Goal: Task Accomplishment & Management: Complete application form

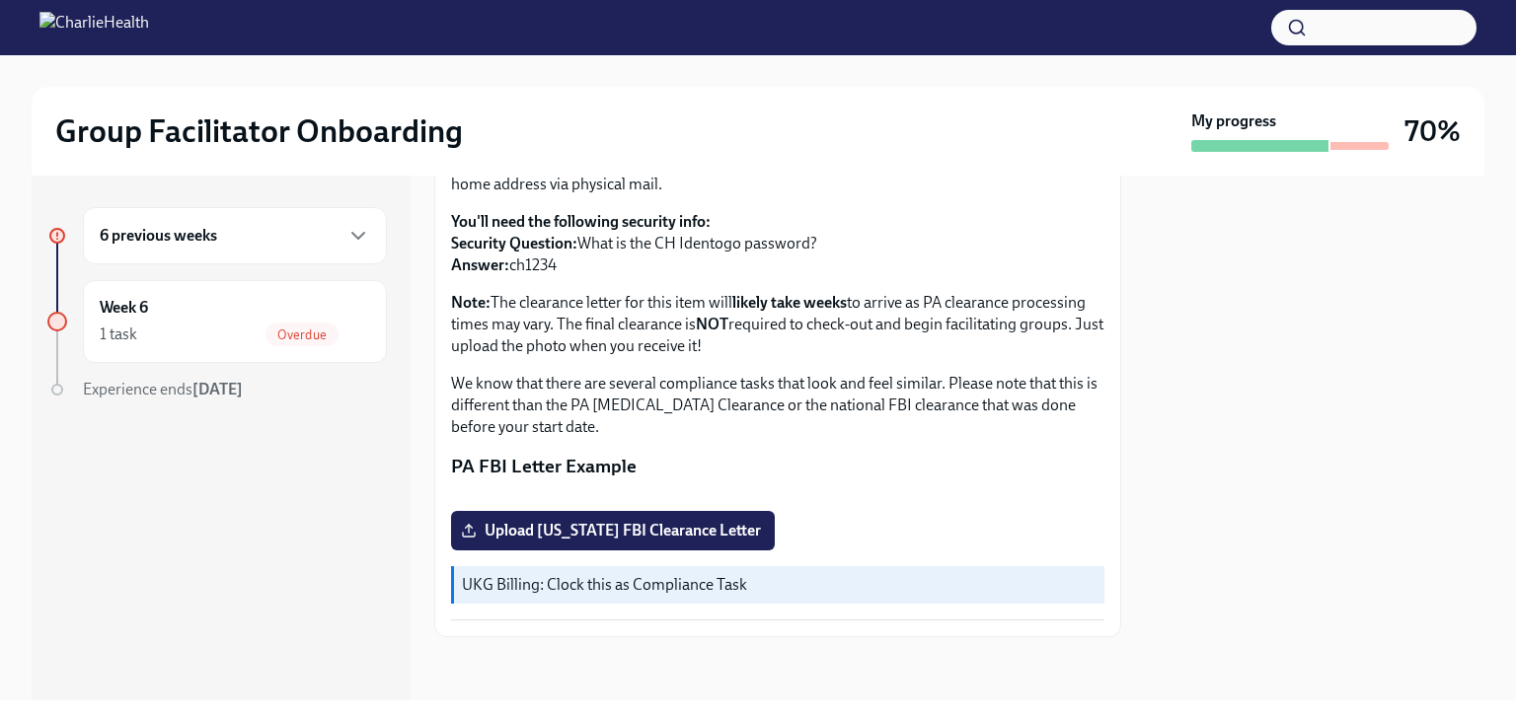
scroll to position [428, 0]
click at [588, 530] on span "Upload [US_STATE] FBI Clearance Letter" at bounding box center [613, 531] width 296 height 20
click at [0, 0] on input "Upload [US_STATE] FBI Clearance Letter" at bounding box center [0, 0] width 0 height 0
click at [741, 534] on span "Upload [US_STATE] FBI Clearance Letter" at bounding box center [613, 531] width 296 height 20
click at [0, 0] on input "Upload [US_STATE] FBI Clearance Letter" at bounding box center [0, 0] width 0 height 0
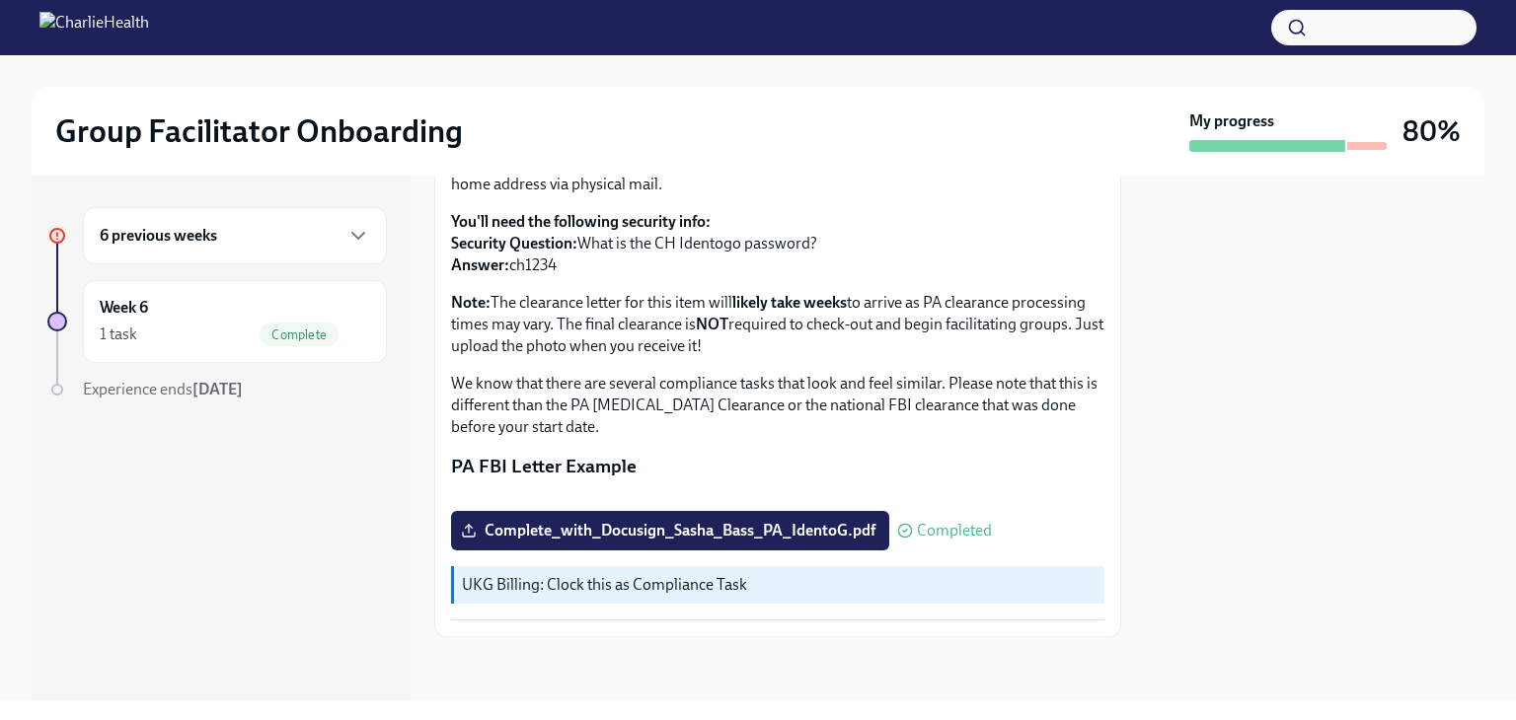
drag, startPoint x: 270, startPoint y: 237, endPoint x: 252, endPoint y: 243, distance: 19.7
click at [262, 242] on div "6 previous weeks" at bounding box center [235, 236] width 270 height 24
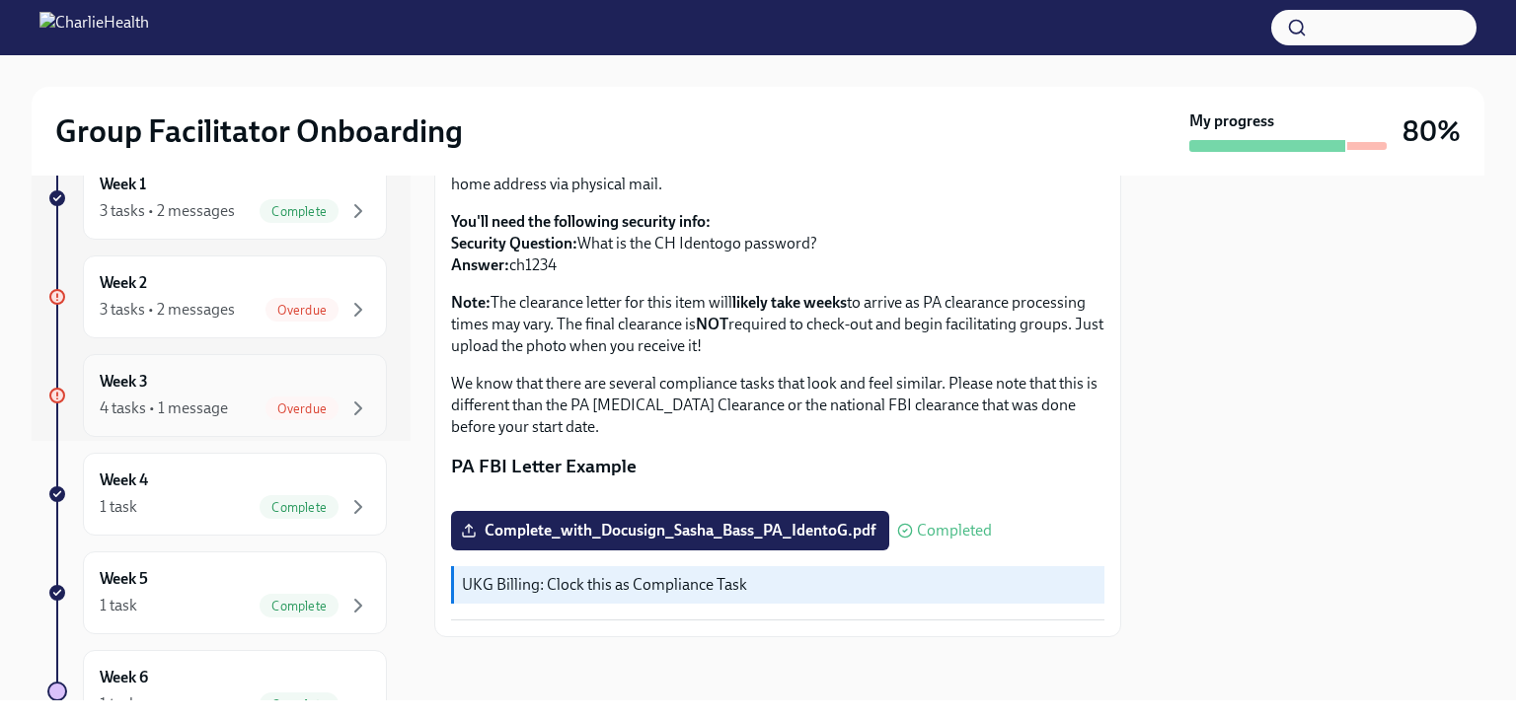
scroll to position [296, 0]
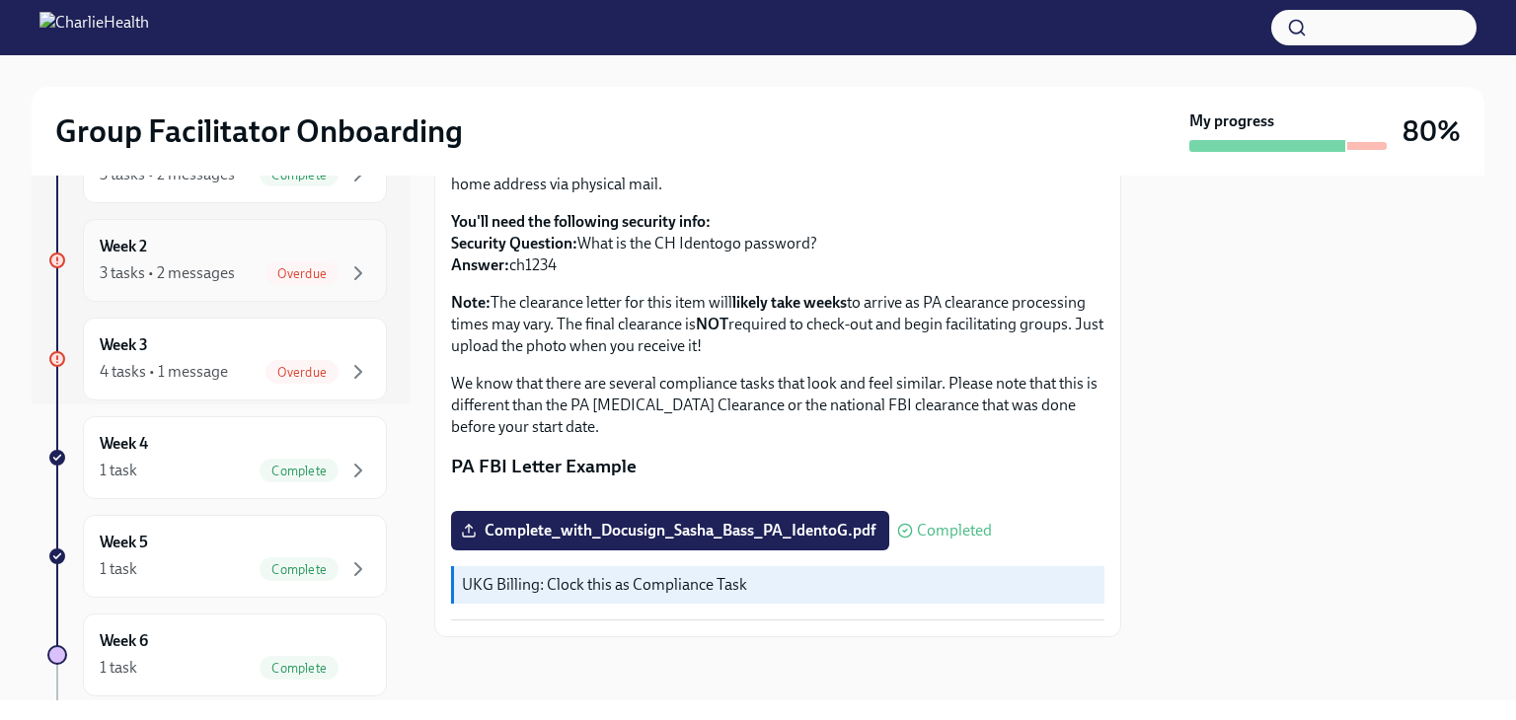
click at [208, 258] on div "Week 2 3 tasks • 2 messages Overdue" at bounding box center [235, 260] width 270 height 49
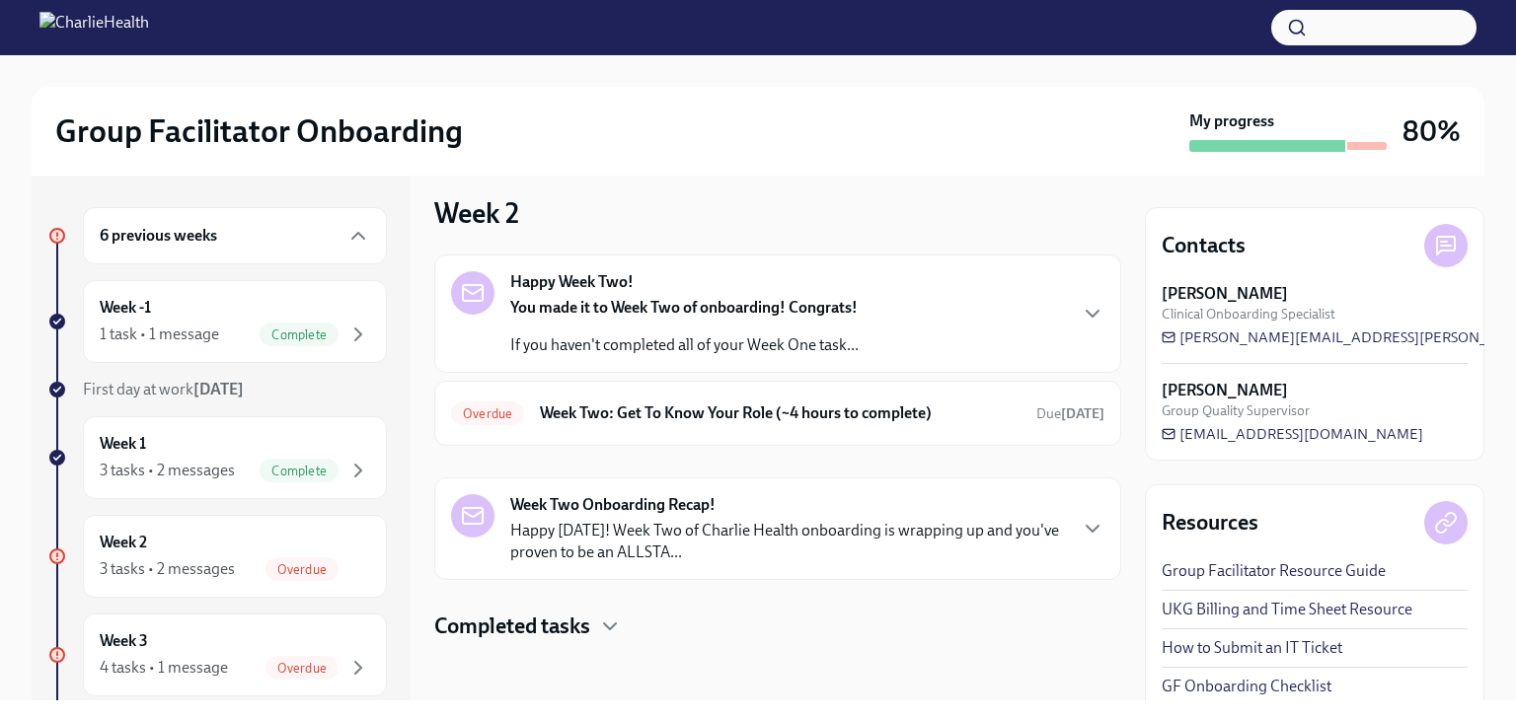
scroll to position [15, 0]
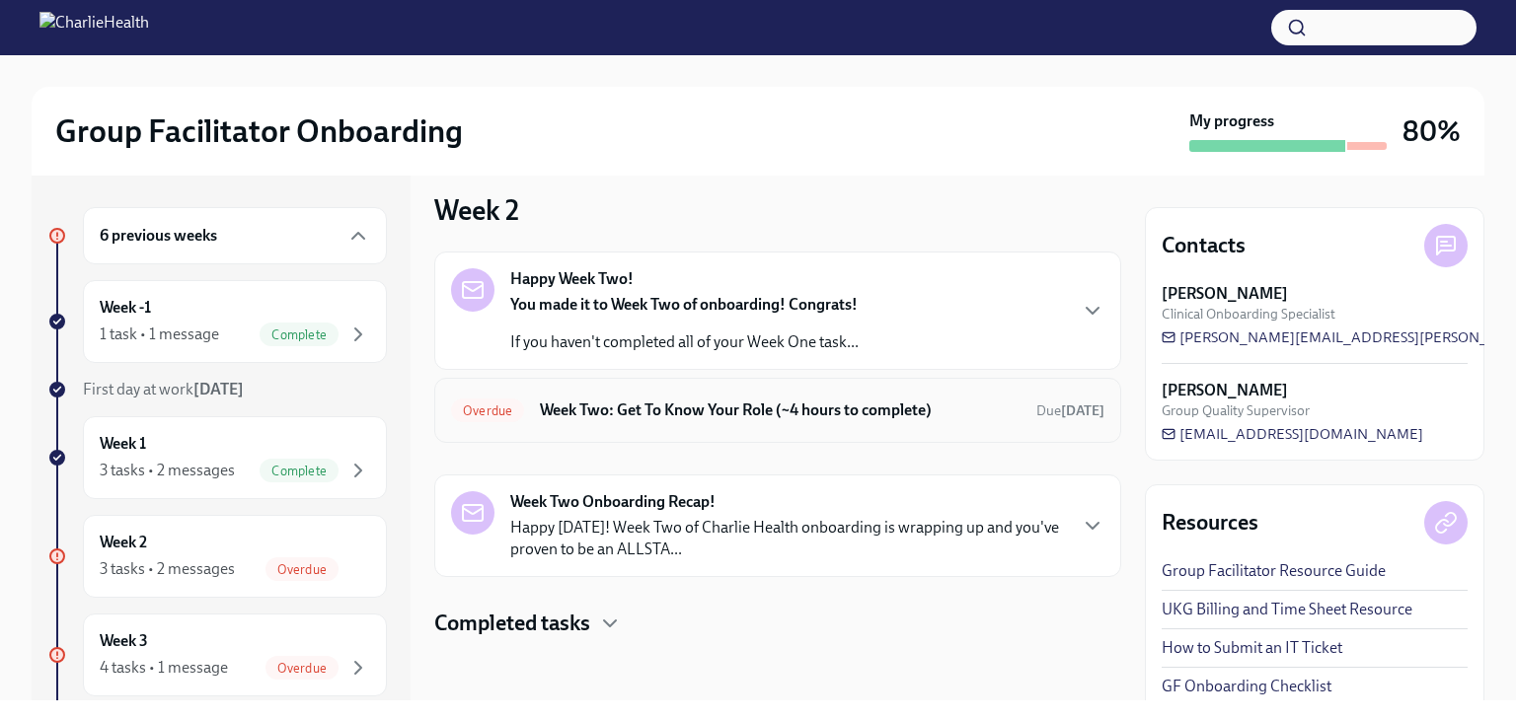
click at [619, 400] on h6 "Week Two: Get To Know Your Role (~4 hours to complete)" at bounding box center [780, 411] width 481 height 22
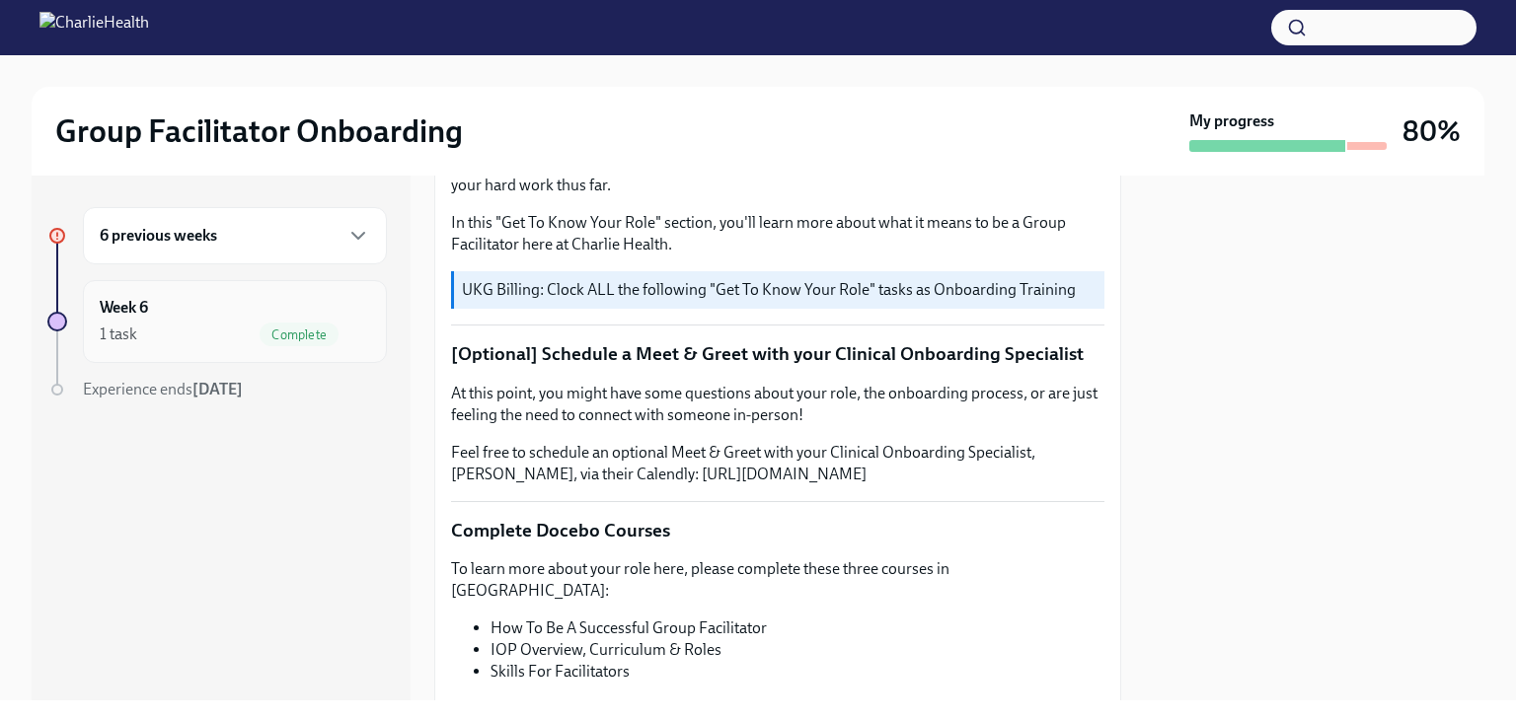
scroll to position [296, 0]
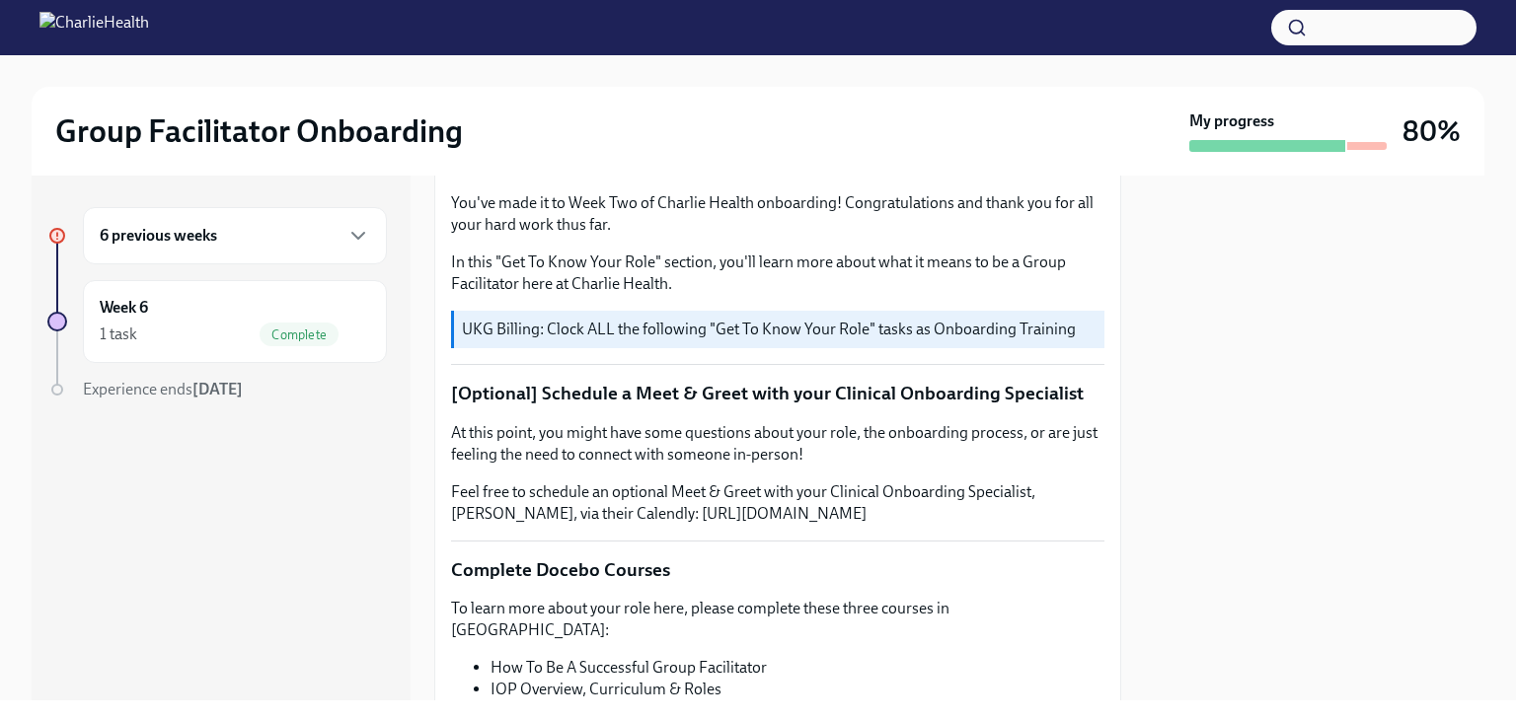
click at [186, 247] on div "6 previous weeks" at bounding box center [235, 236] width 270 height 24
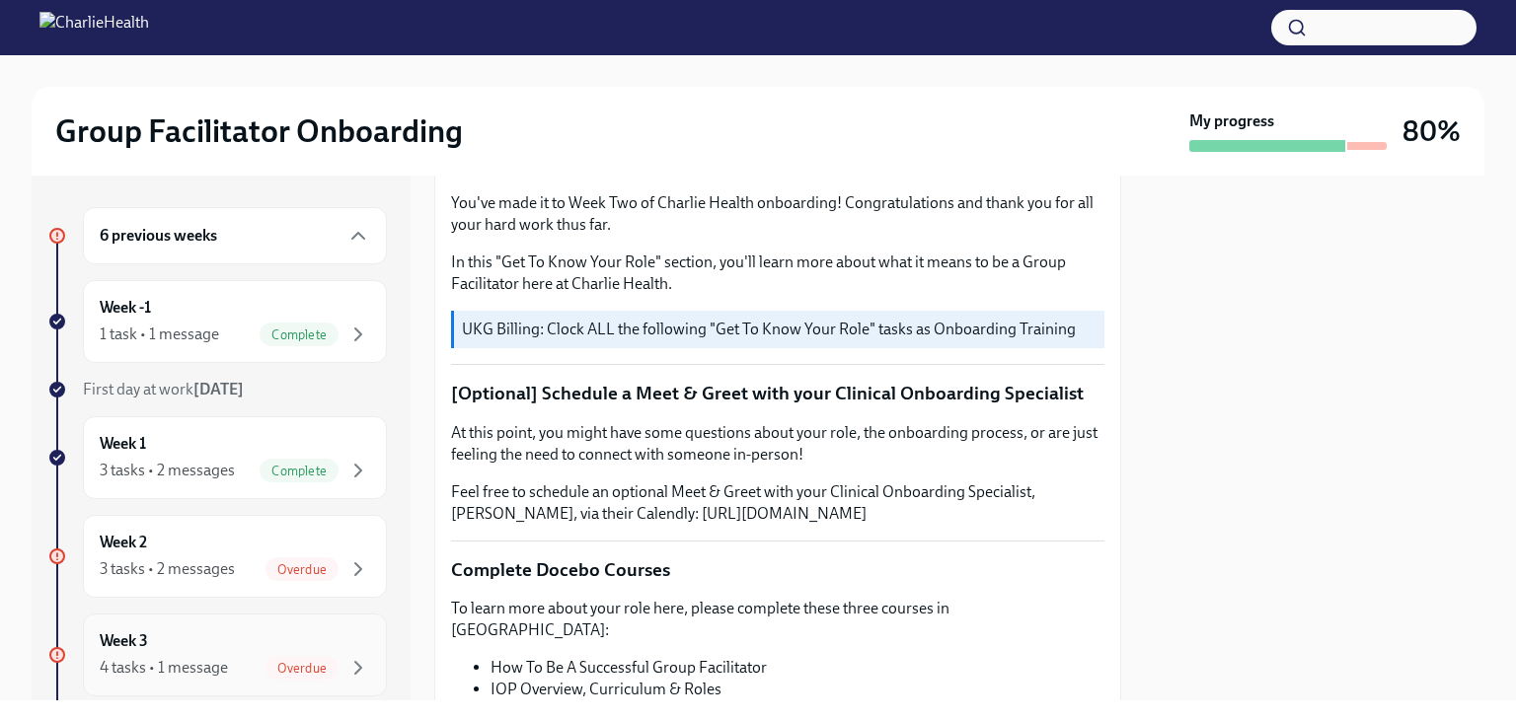
click at [212, 664] on div "4 tasks • 1 message" at bounding box center [164, 668] width 128 height 22
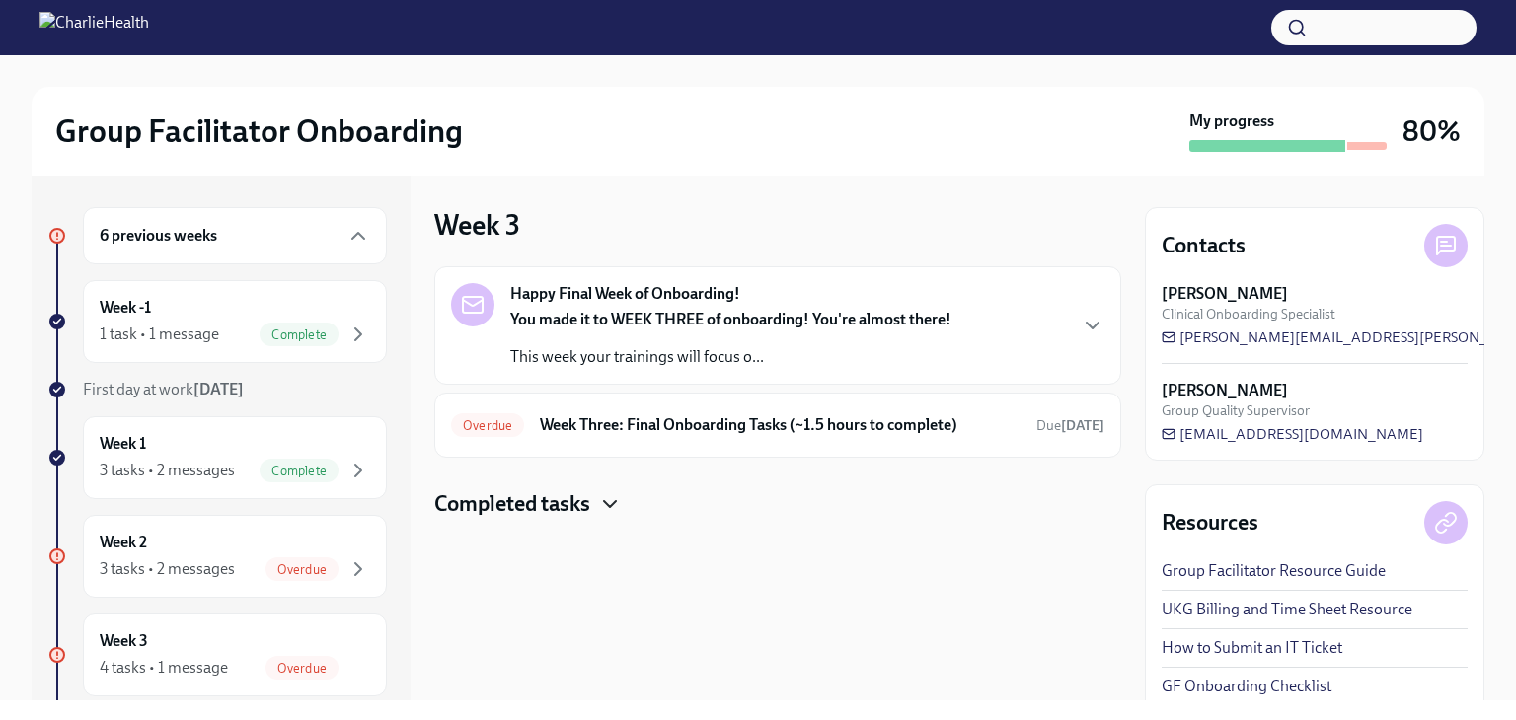
click at [606, 514] on icon "button" at bounding box center [610, 504] width 24 height 24
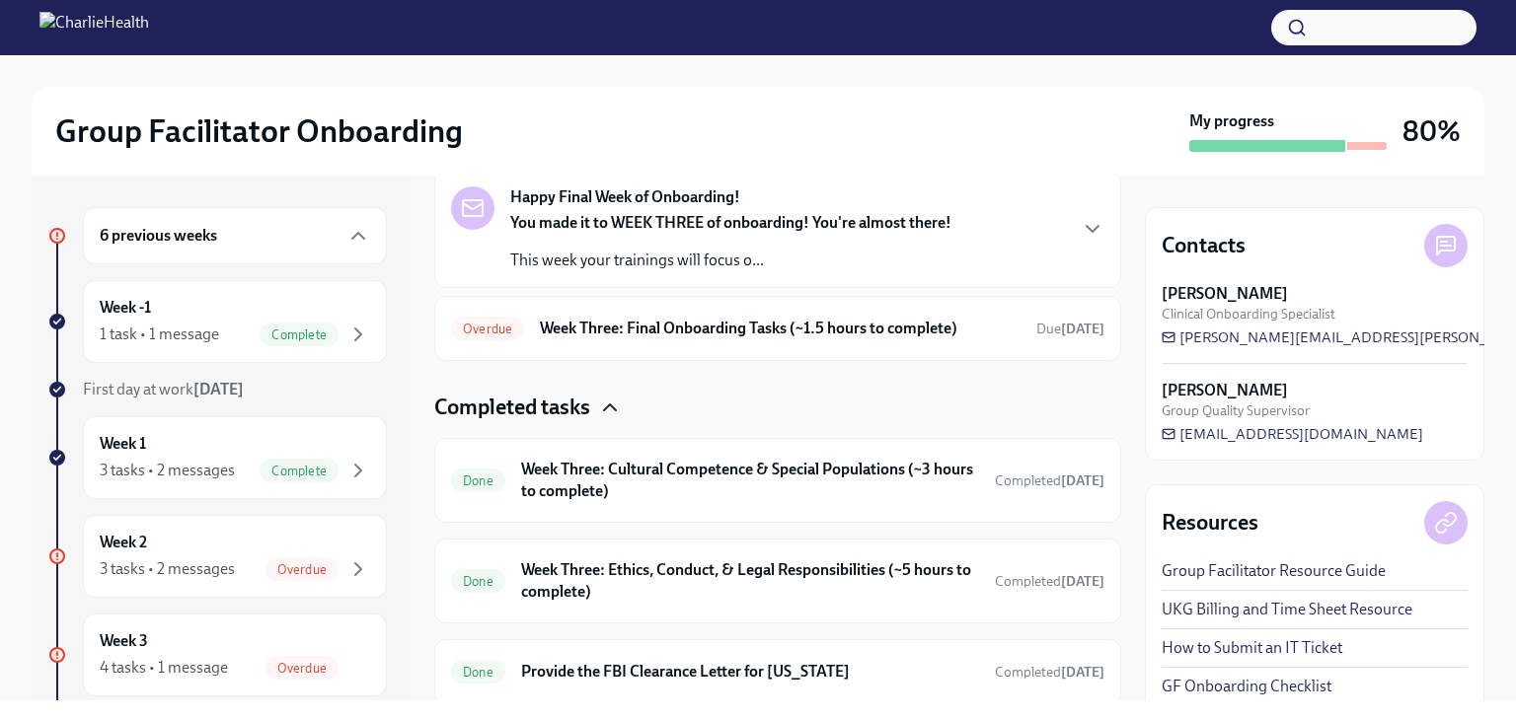
scroll to position [63, 0]
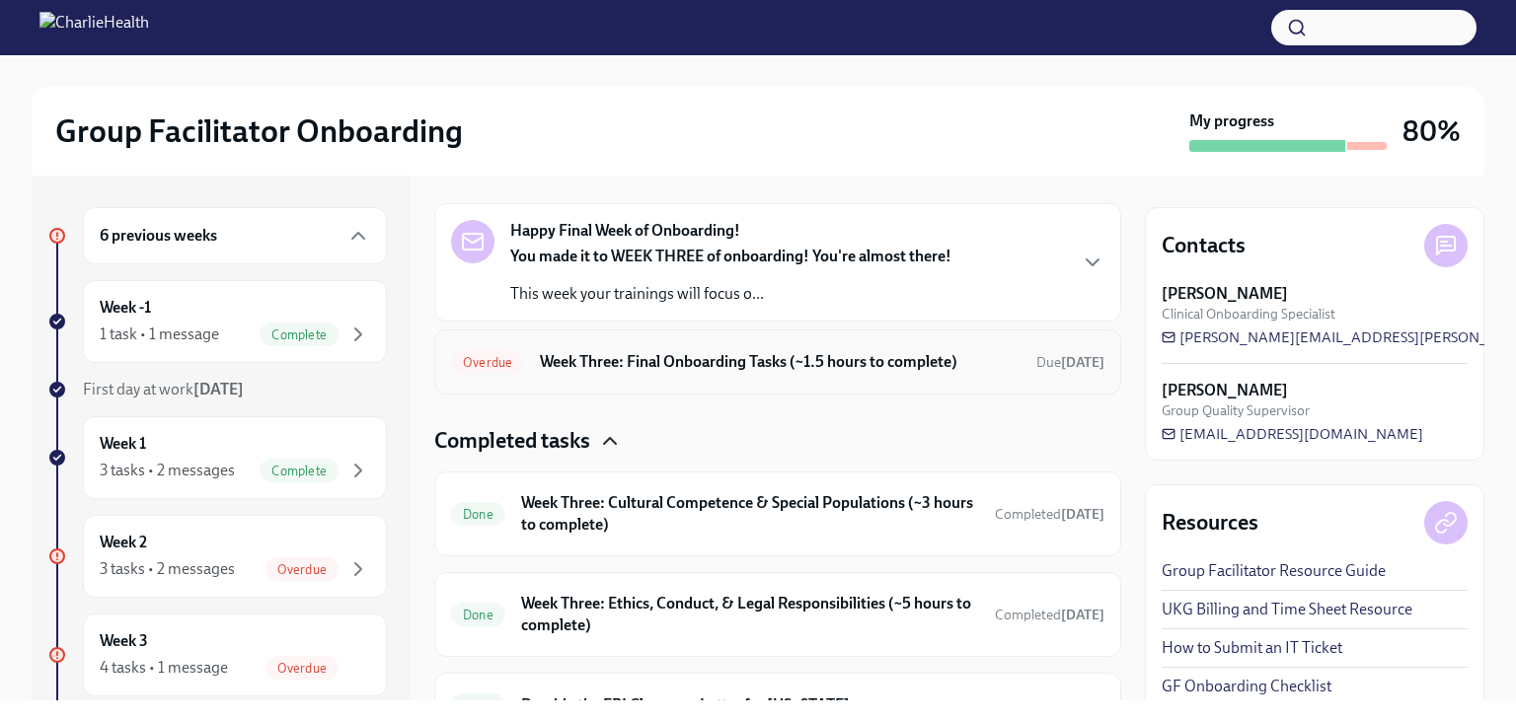
click at [684, 342] on div "Overdue Week Three: Final Onboarding Tasks (~1.5 hours to complete) Due Jul 26th" at bounding box center [777, 362] width 687 height 65
click at [675, 366] on h6 "Week Three: Final Onboarding Tasks (~1.5 hours to complete)" at bounding box center [780, 362] width 481 height 22
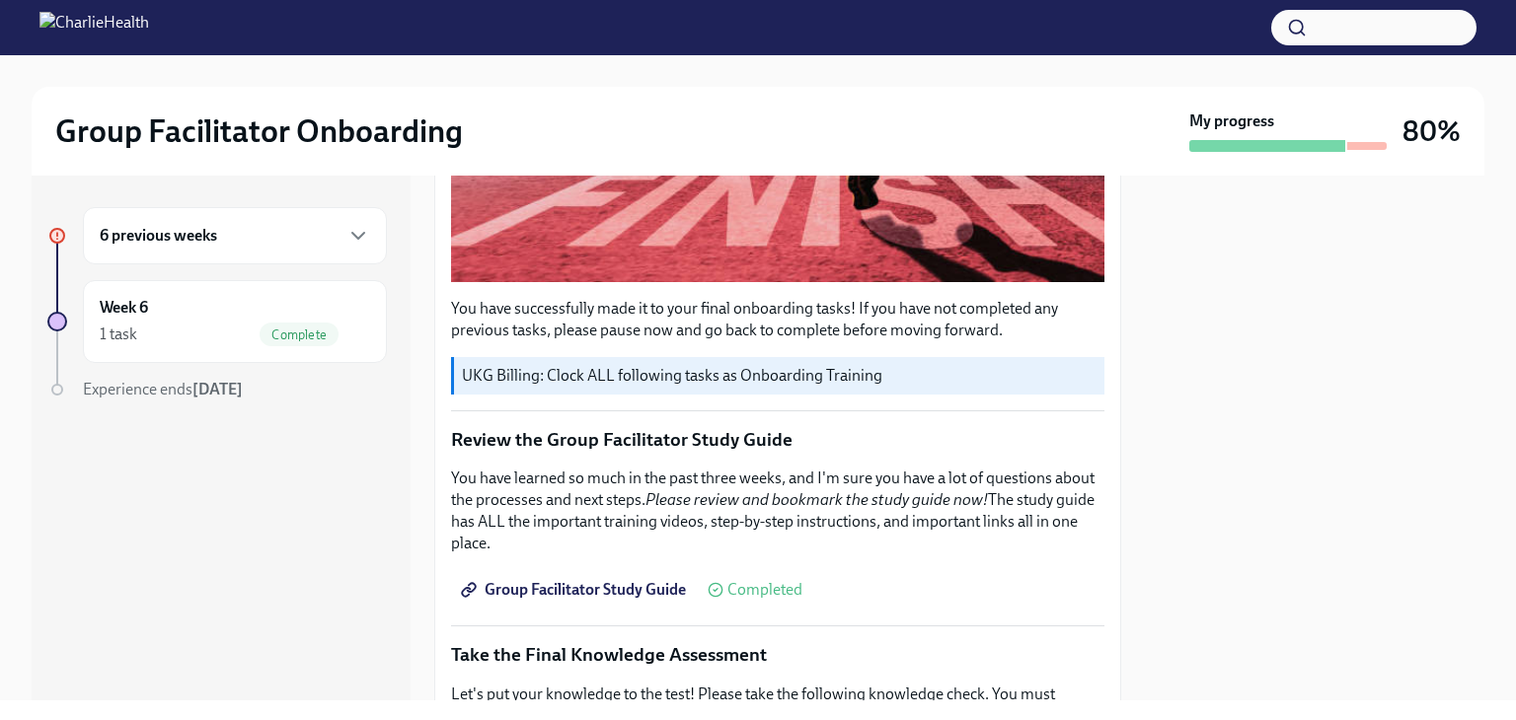
scroll to position [691, 0]
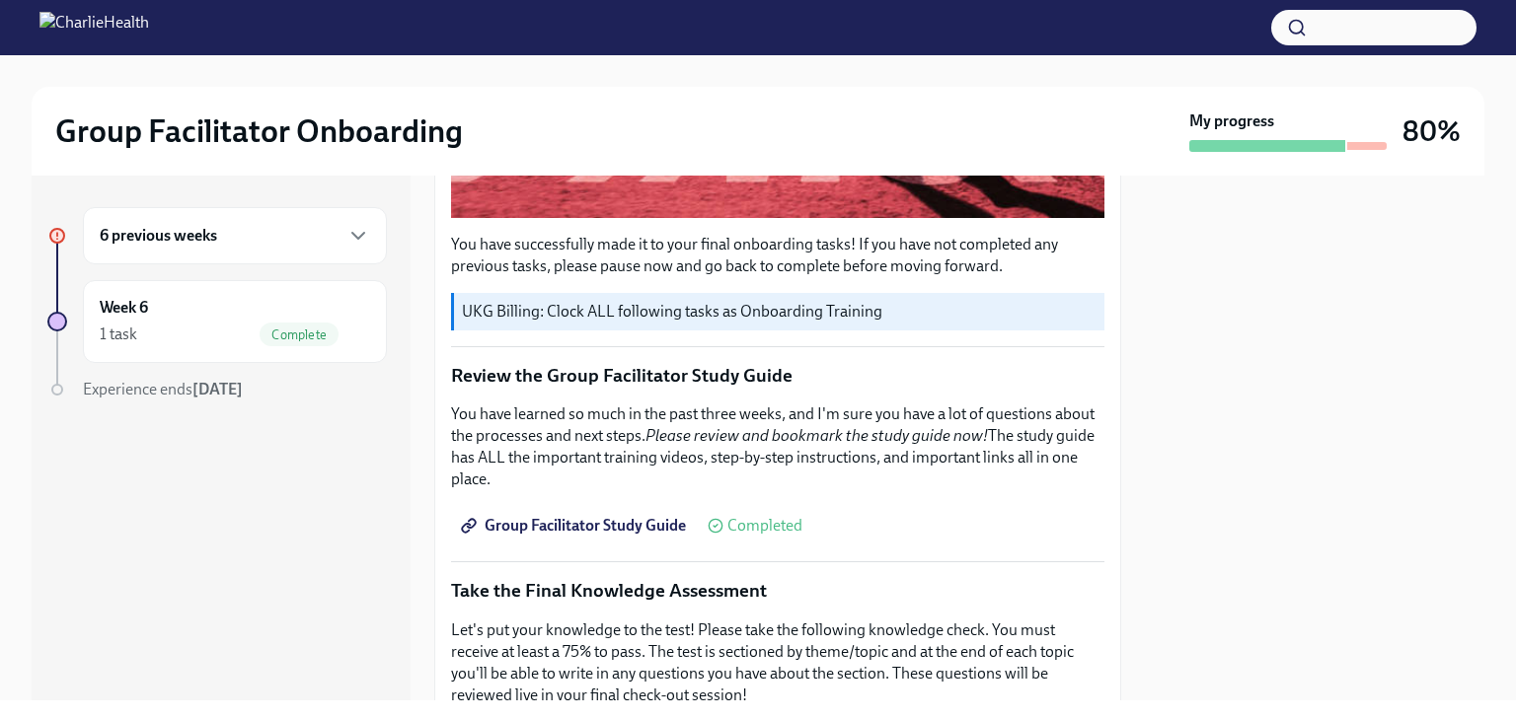
click at [616, 516] on span "Group Facilitator Study Guide" at bounding box center [575, 526] width 221 height 20
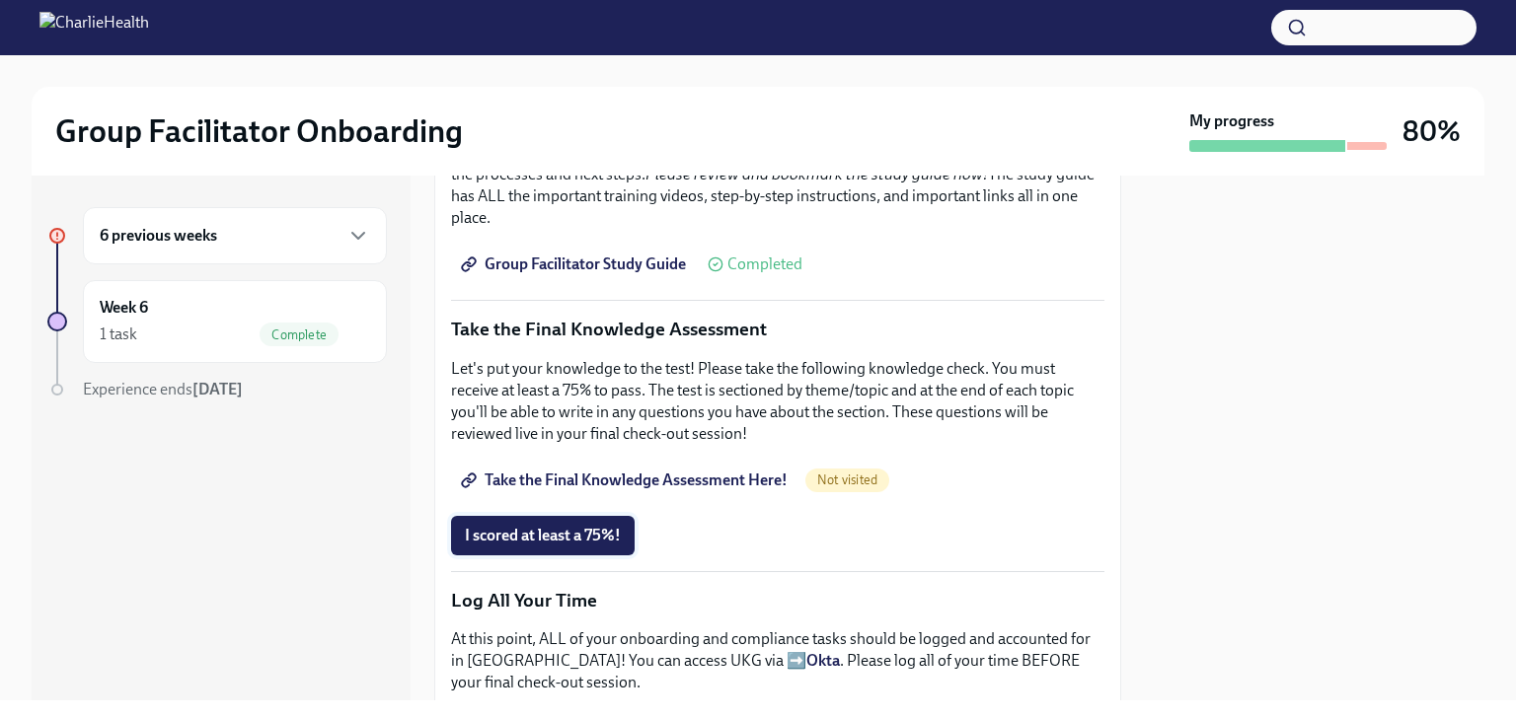
scroll to position [987, 0]
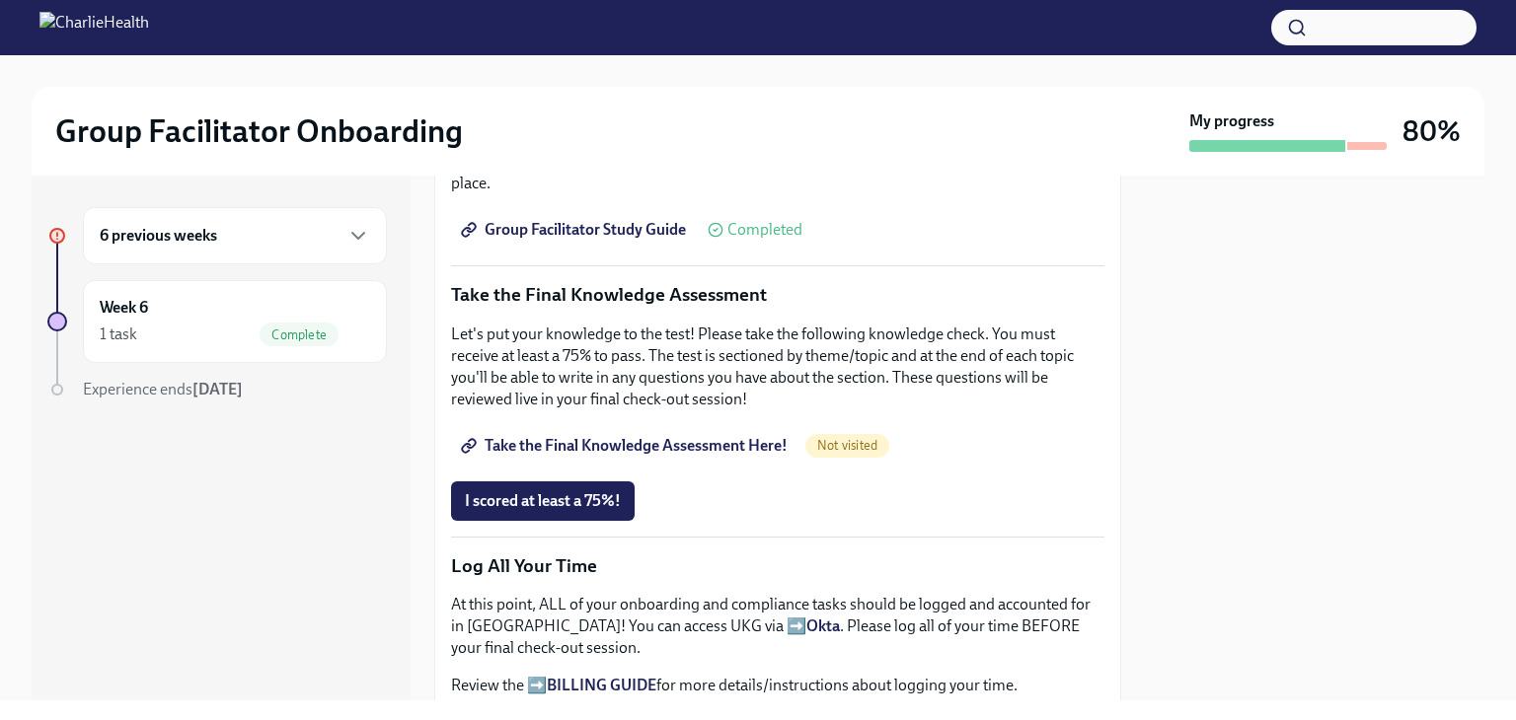
click at [580, 491] on span "I scored at least a 75%!" at bounding box center [543, 501] width 156 height 20
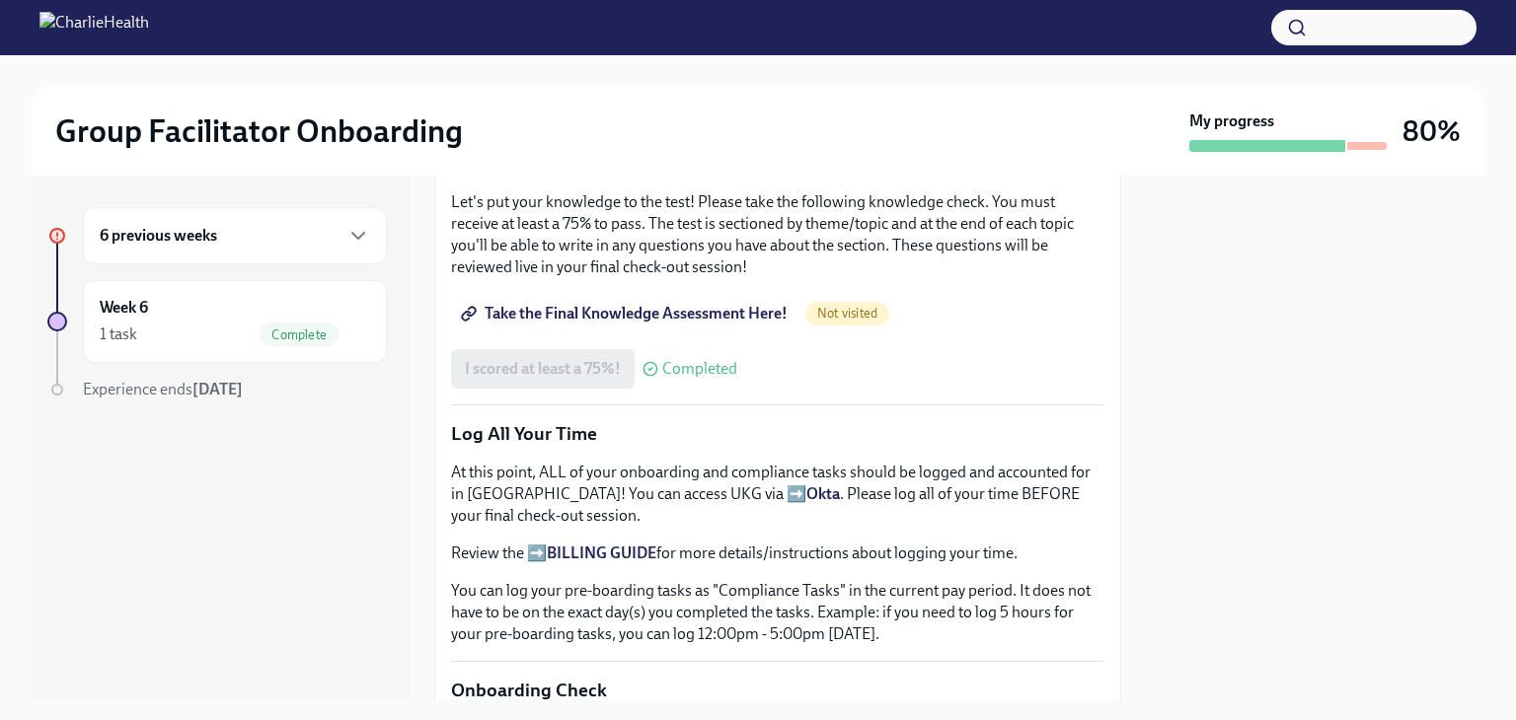
scroll to position [1076, 0]
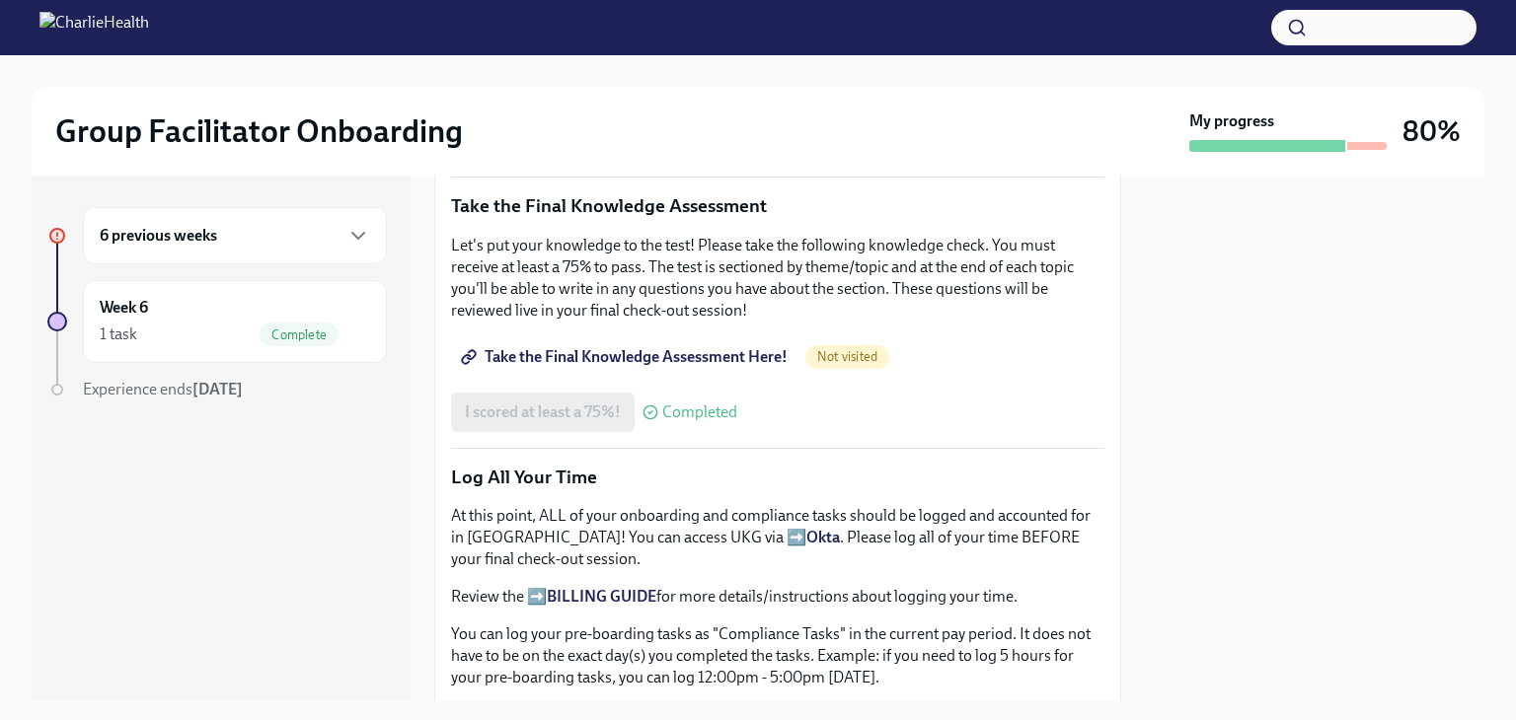
click at [714, 337] on link "Take the Final Knowledge Assessment Here!" at bounding box center [626, 356] width 350 height 39
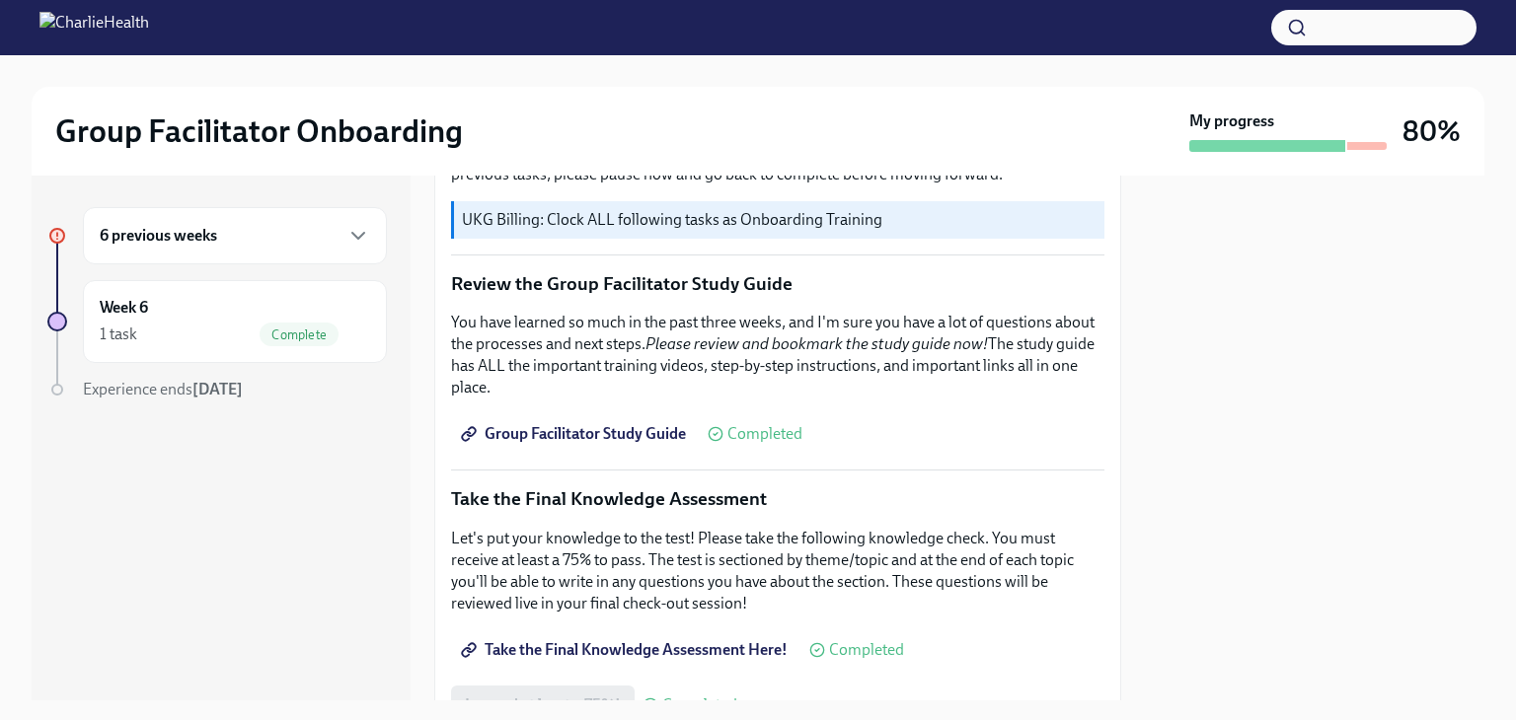
scroll to position [780, 0]
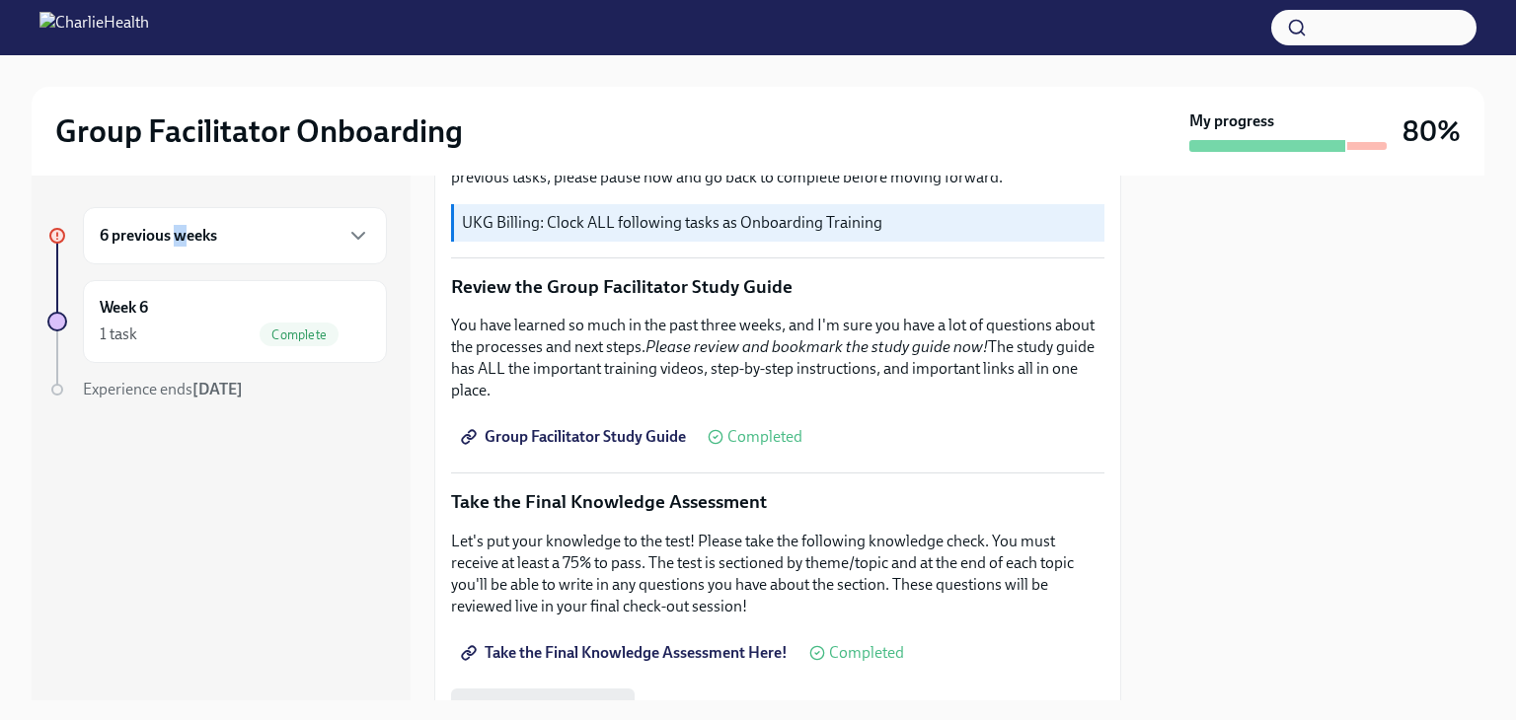
click at [182, 227] on h6 "6 previous weeks" at bounding box center [158, 236] width 117 height 22
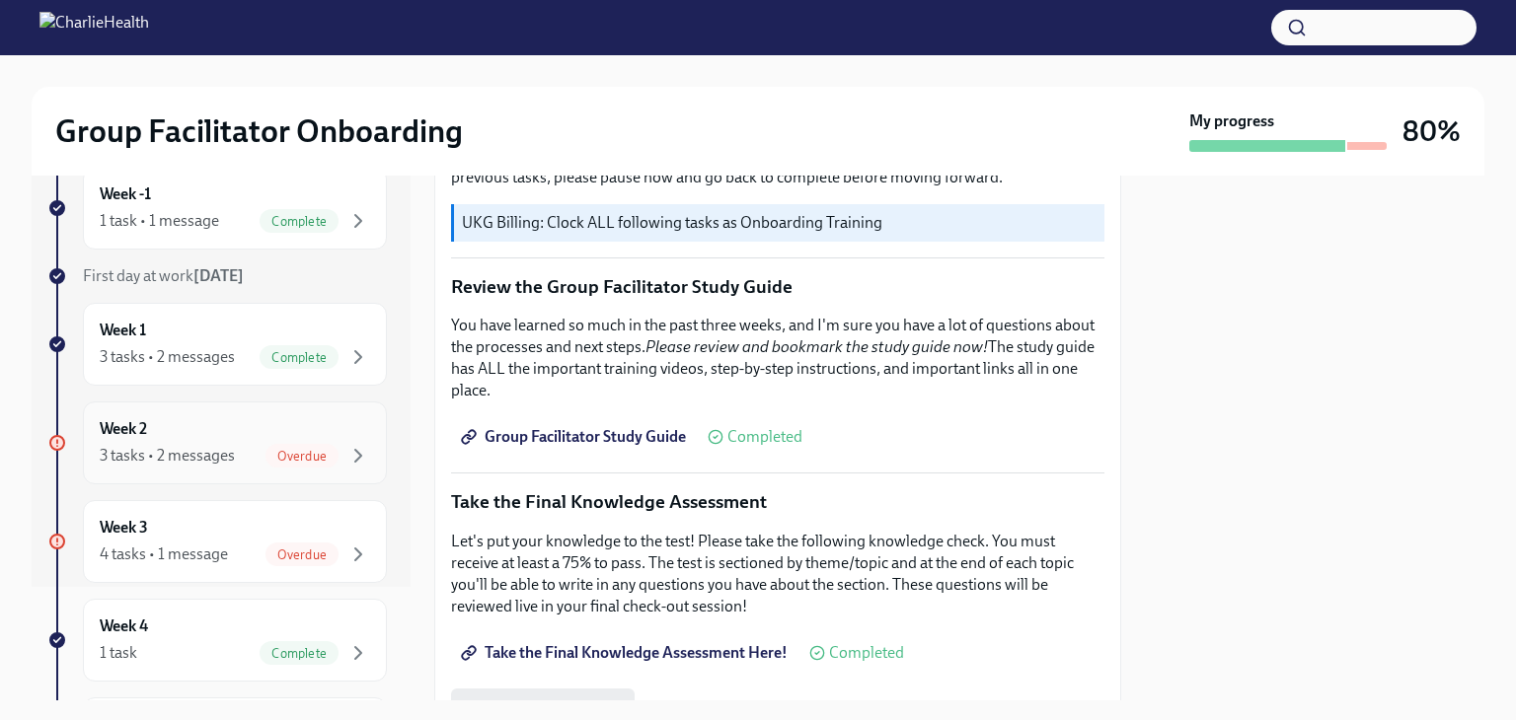
scroll to position [110, 0]
click at [207, 527] on div "Week 3 4 tasks • 1 message Overdue" at bounding box center [235, 545] width 270 height 49
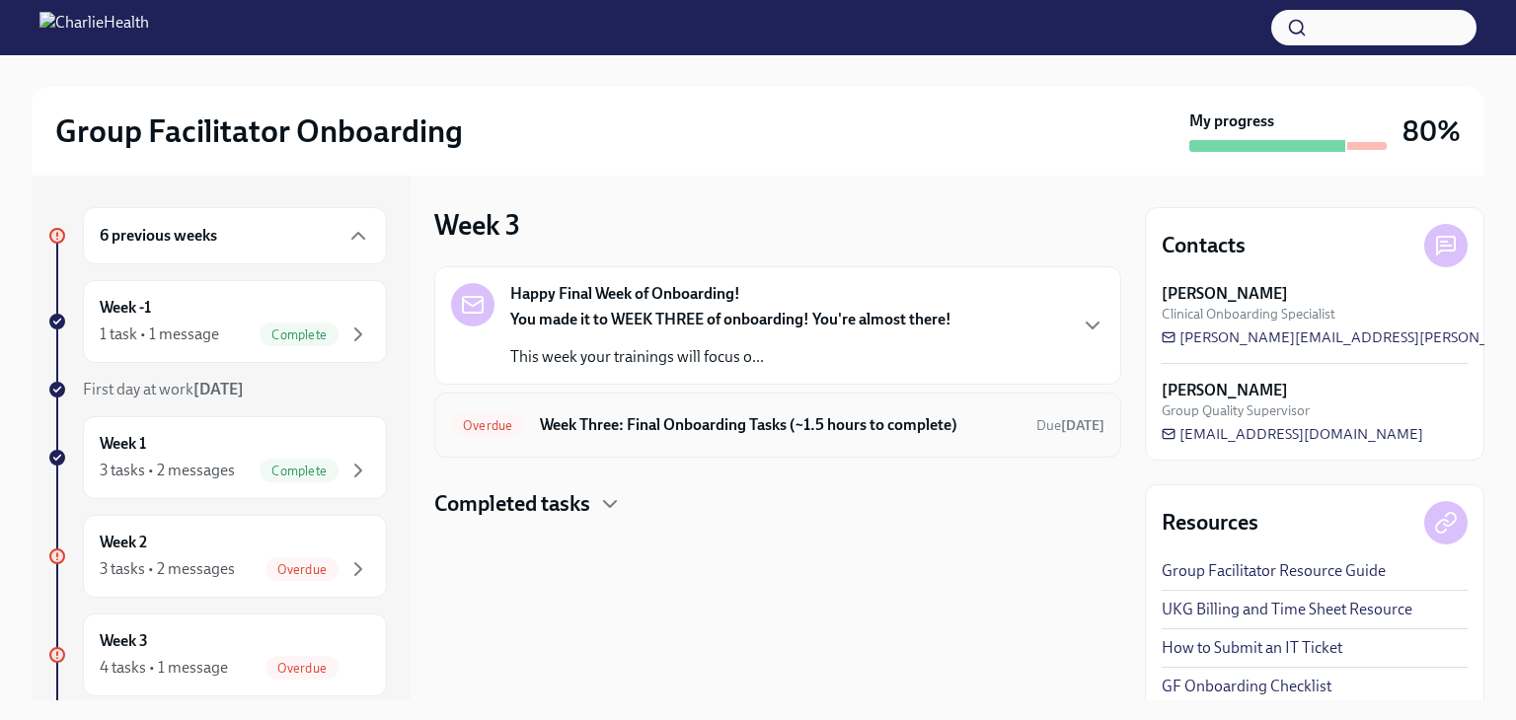
click at [585, 415] on h6 "Week Three: Final Onboarding Tasks (~1.5 hours to complete)" at bounding box center [780, 425] width 481 height 22
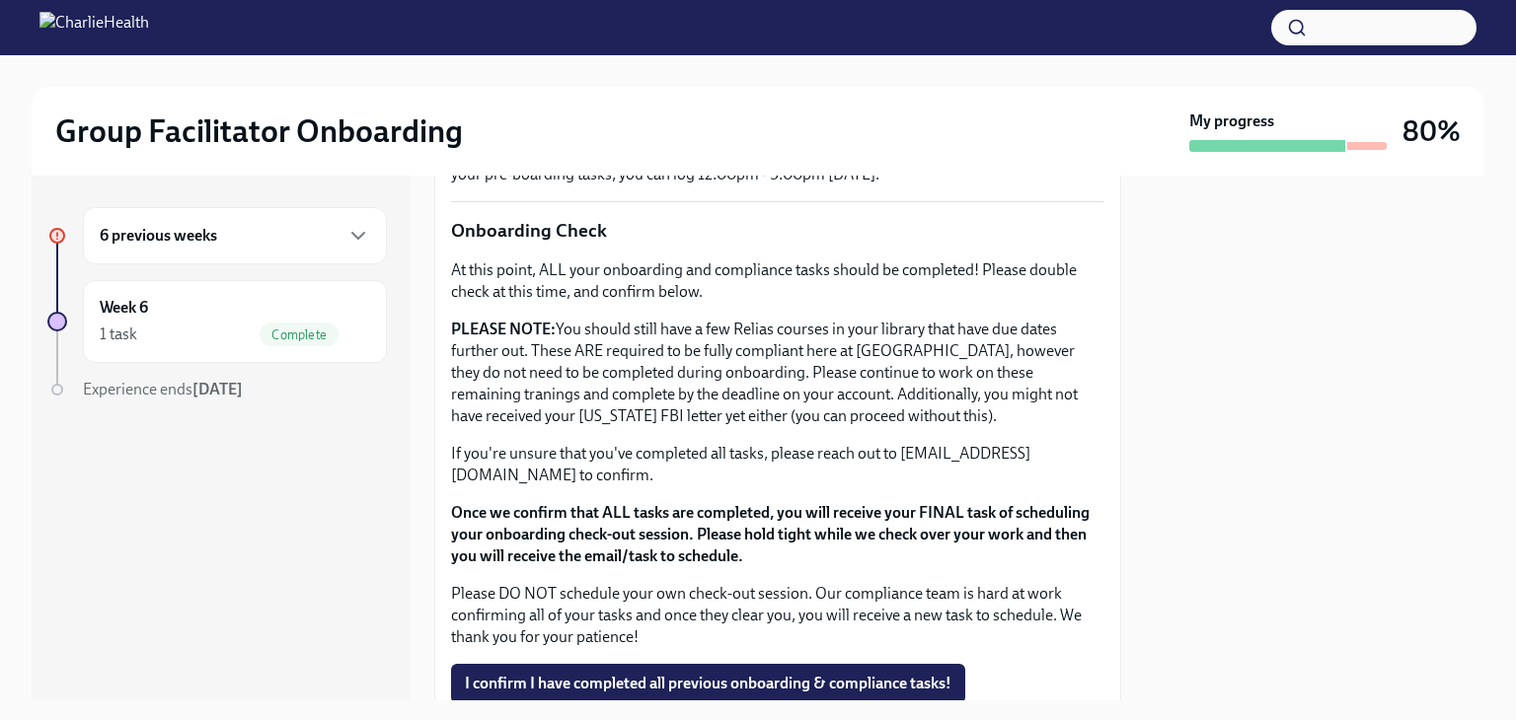
scroll to position [1668, 0]
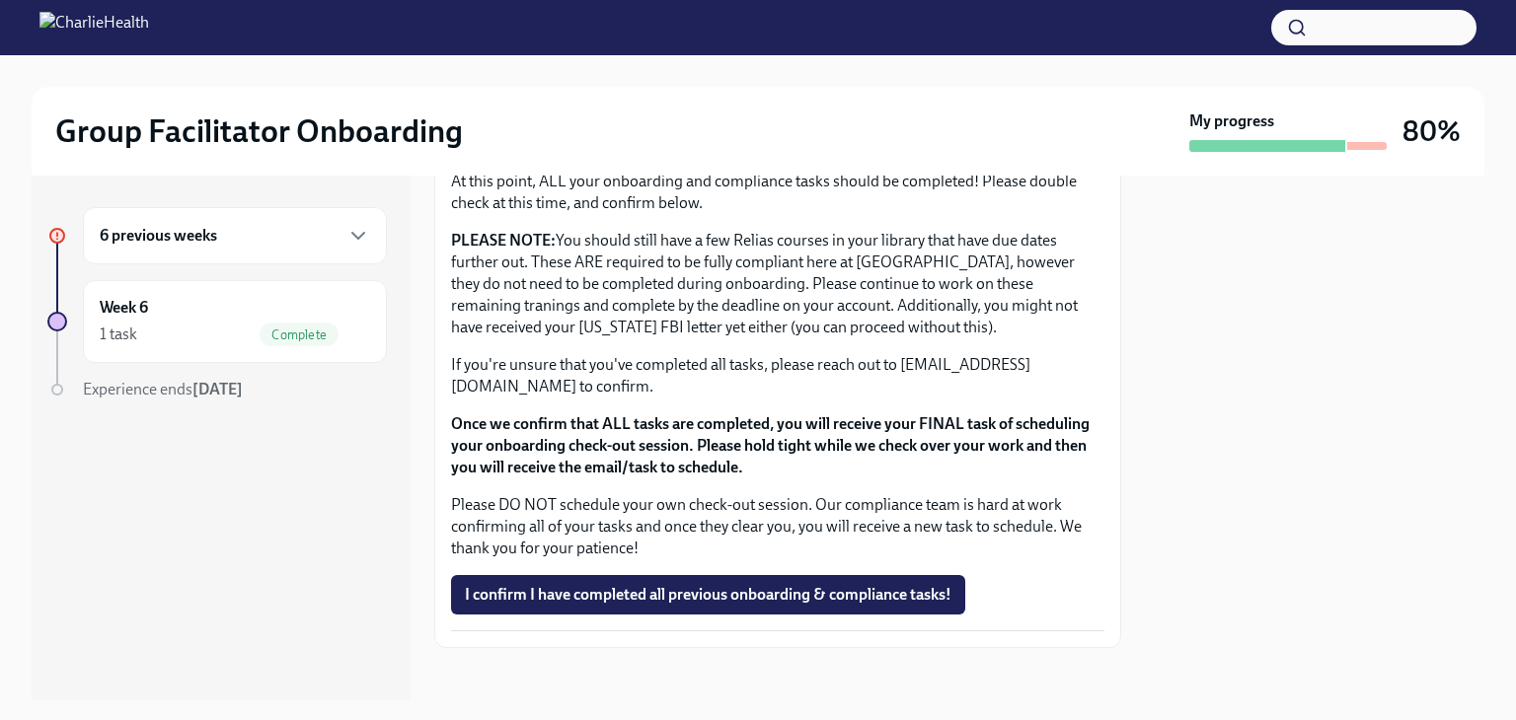
click at [178, 225] on h6 "6 previous weeks" at bounding box center [158, 236] width 117 height 22
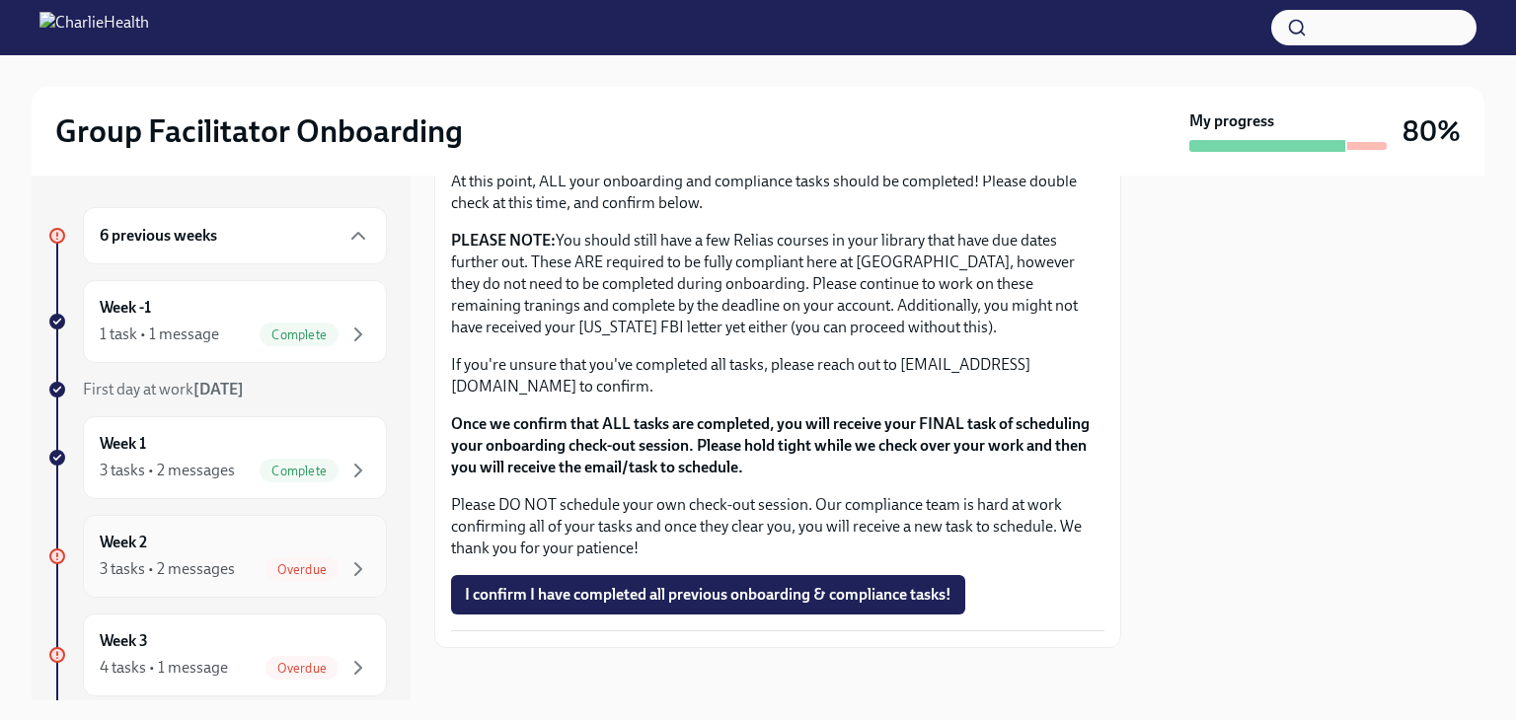
click at [196, 546] on div "Week 2 3 tasks • 2 messages Overdue" at bounding box center [235, 556] width 270 height 49
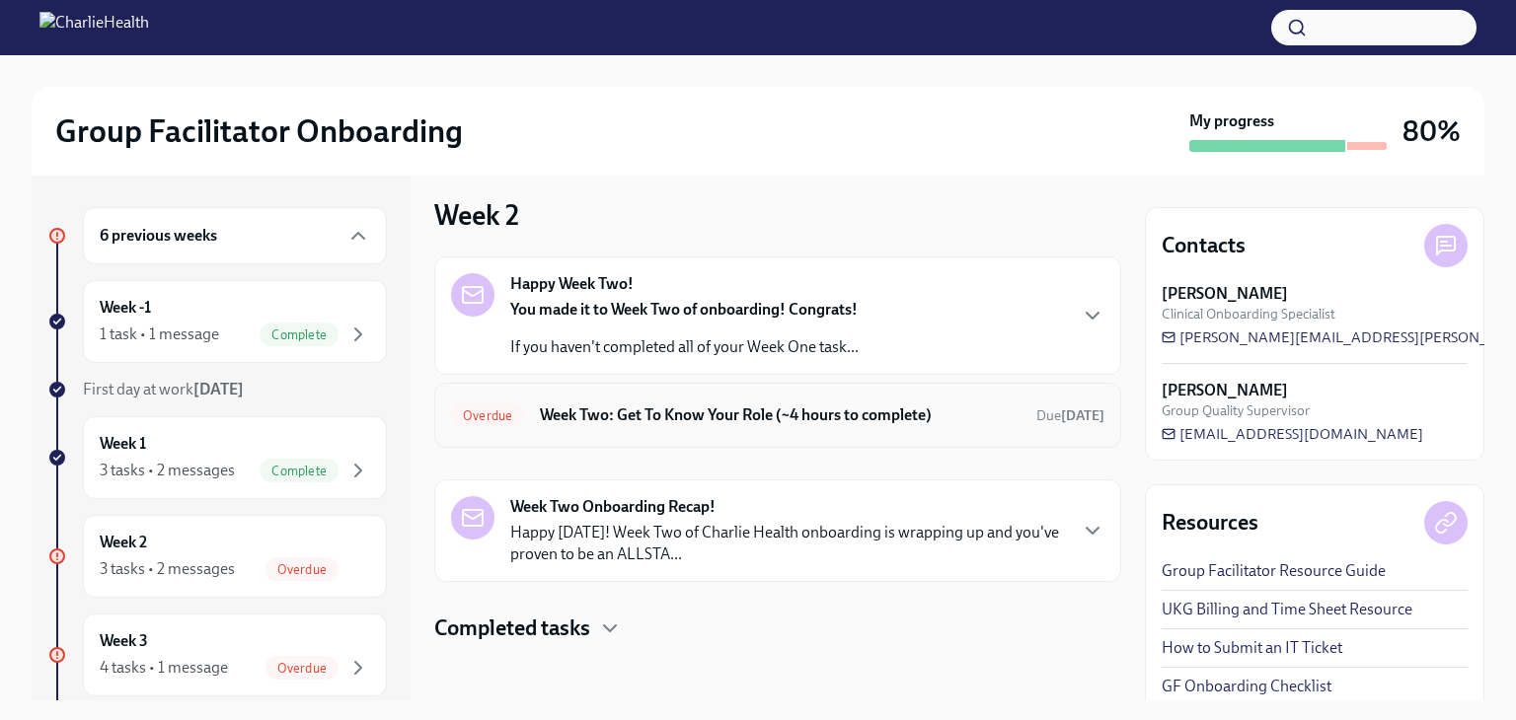
scroll to position [15, 0]
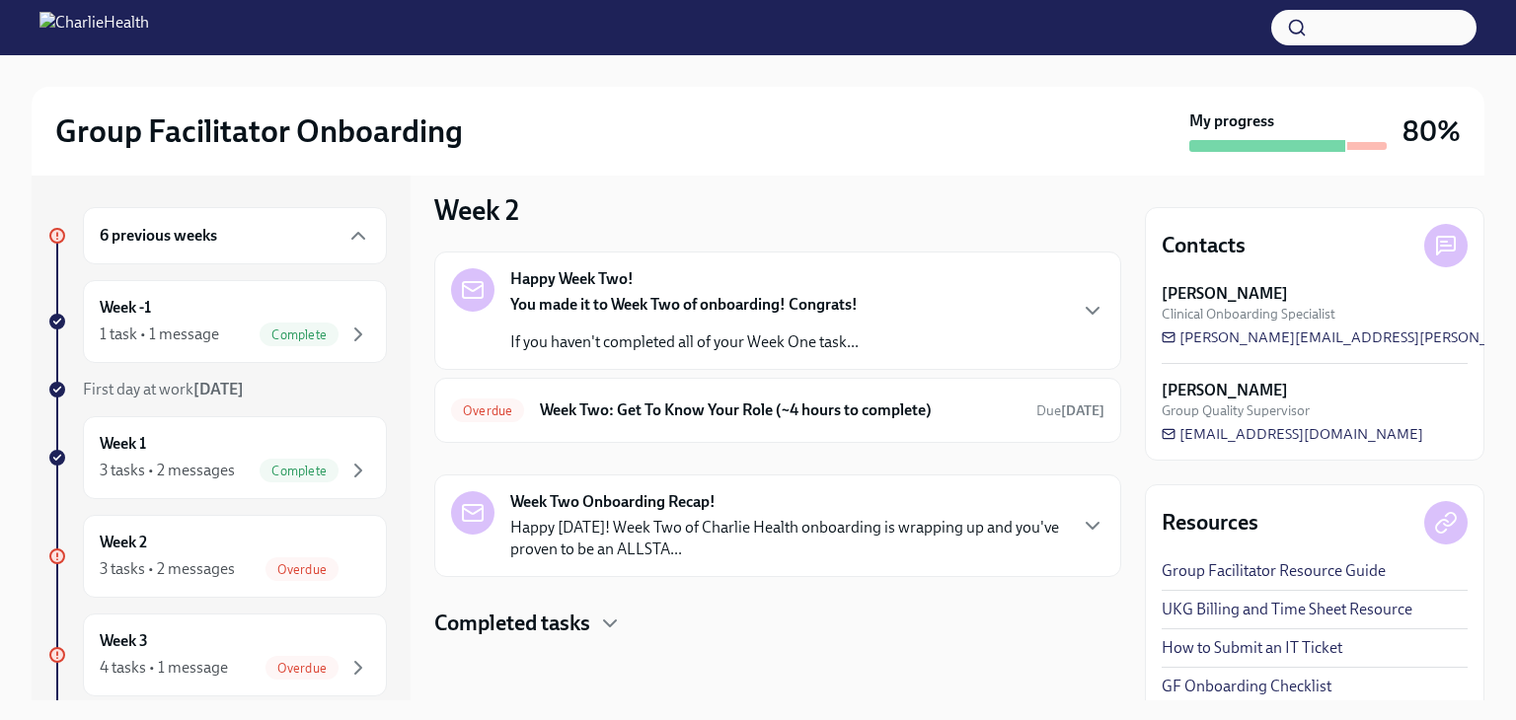
click at [623, 338] on p "If you haven't completed all of your Week One task..." at bounding box center [684, 343] width 348 height 22
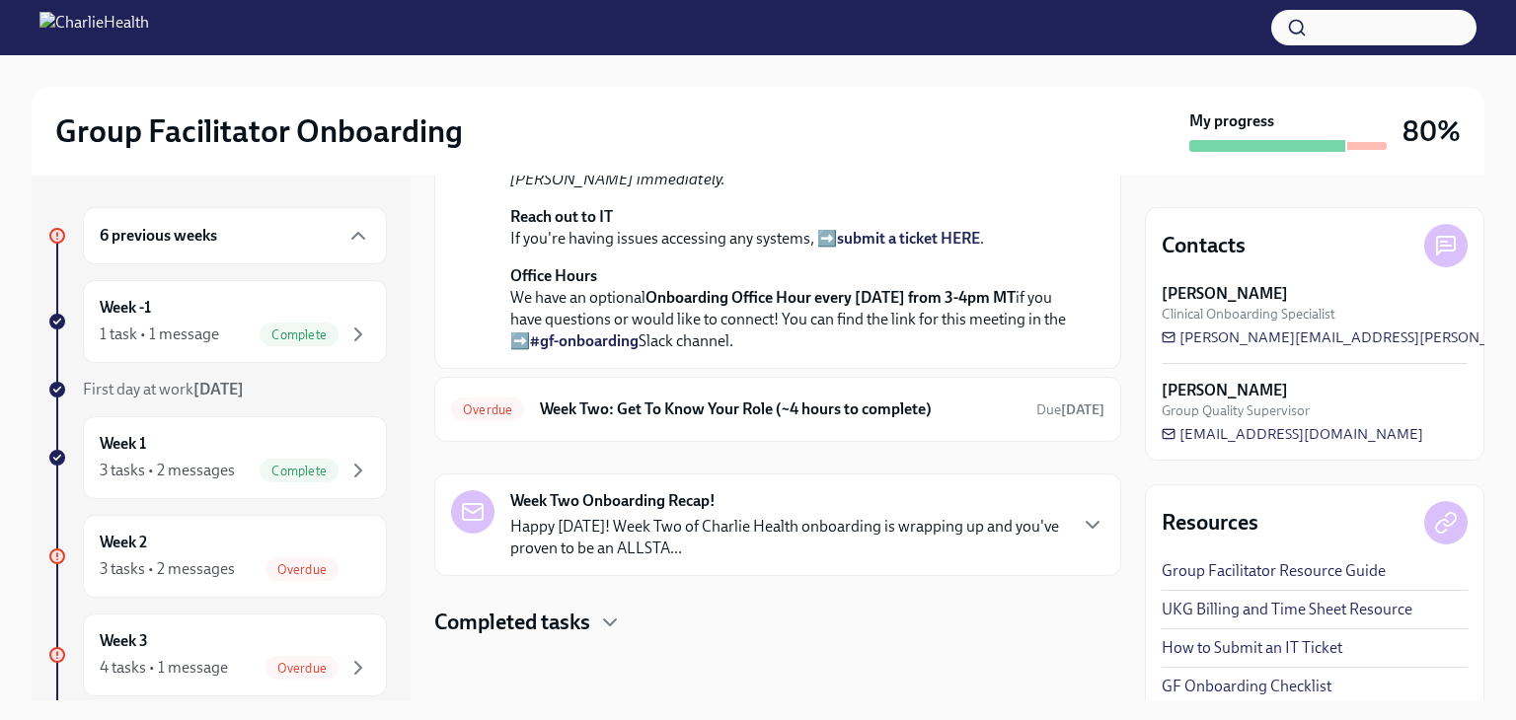
scroll to position [607, 0]
click at [665, 420] on h6 "Week Two: Get To Know Your Role (~4 hours to complete)" at bounding box center [780, 410] width 481 height 22
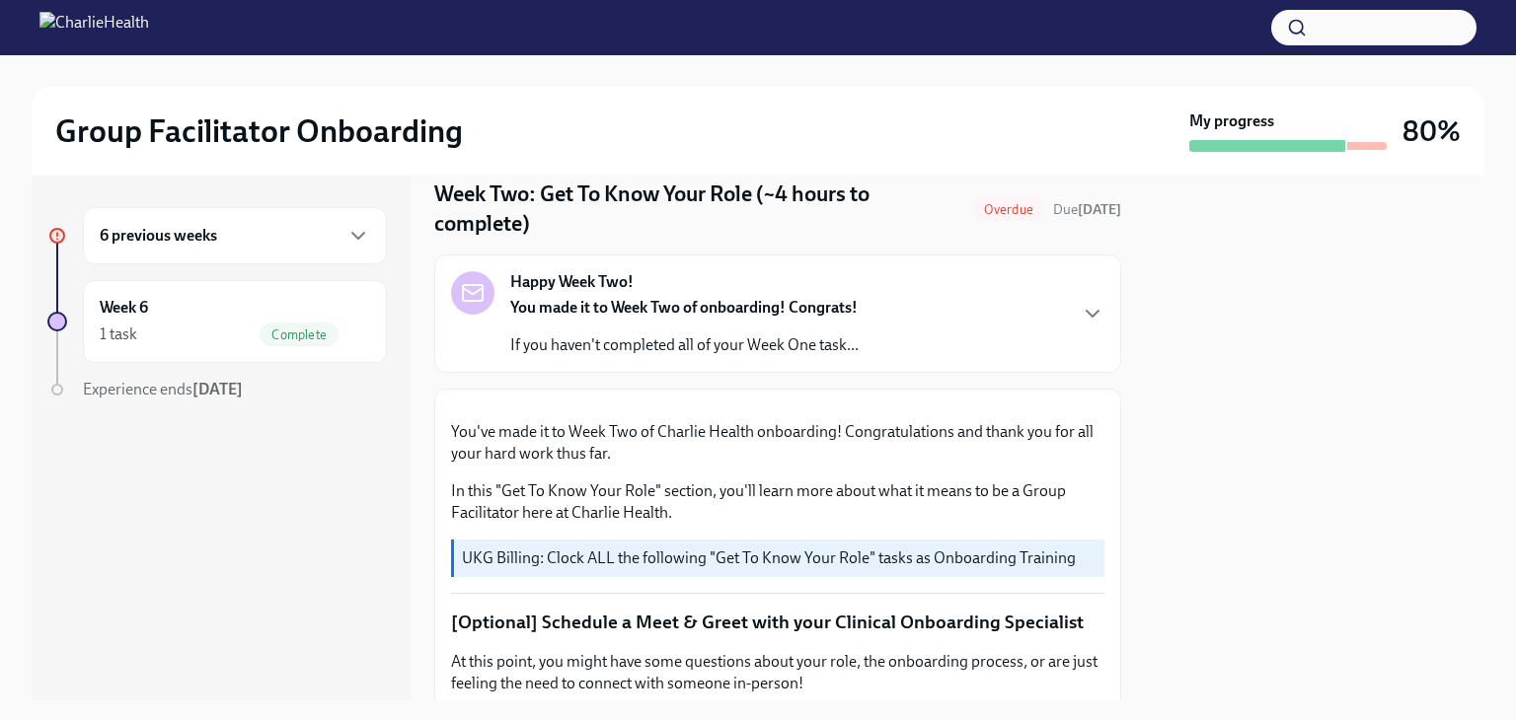
scroll to position [99, 0]
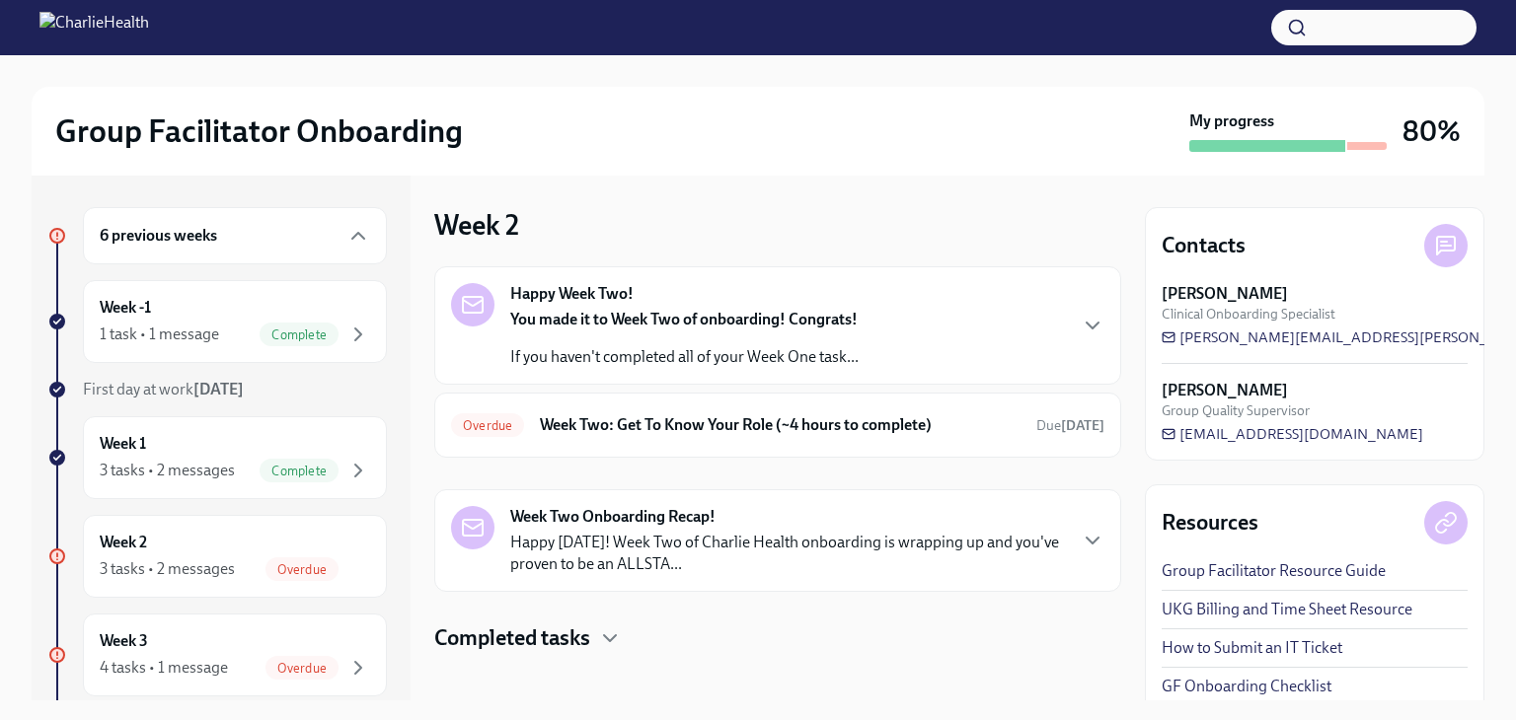
click at [669, 555] on p "Happy Friday! Week Two of Charlie Health onboarding is wrapping up and you've p…" at bounding box center [787, 553] width 555 height 43
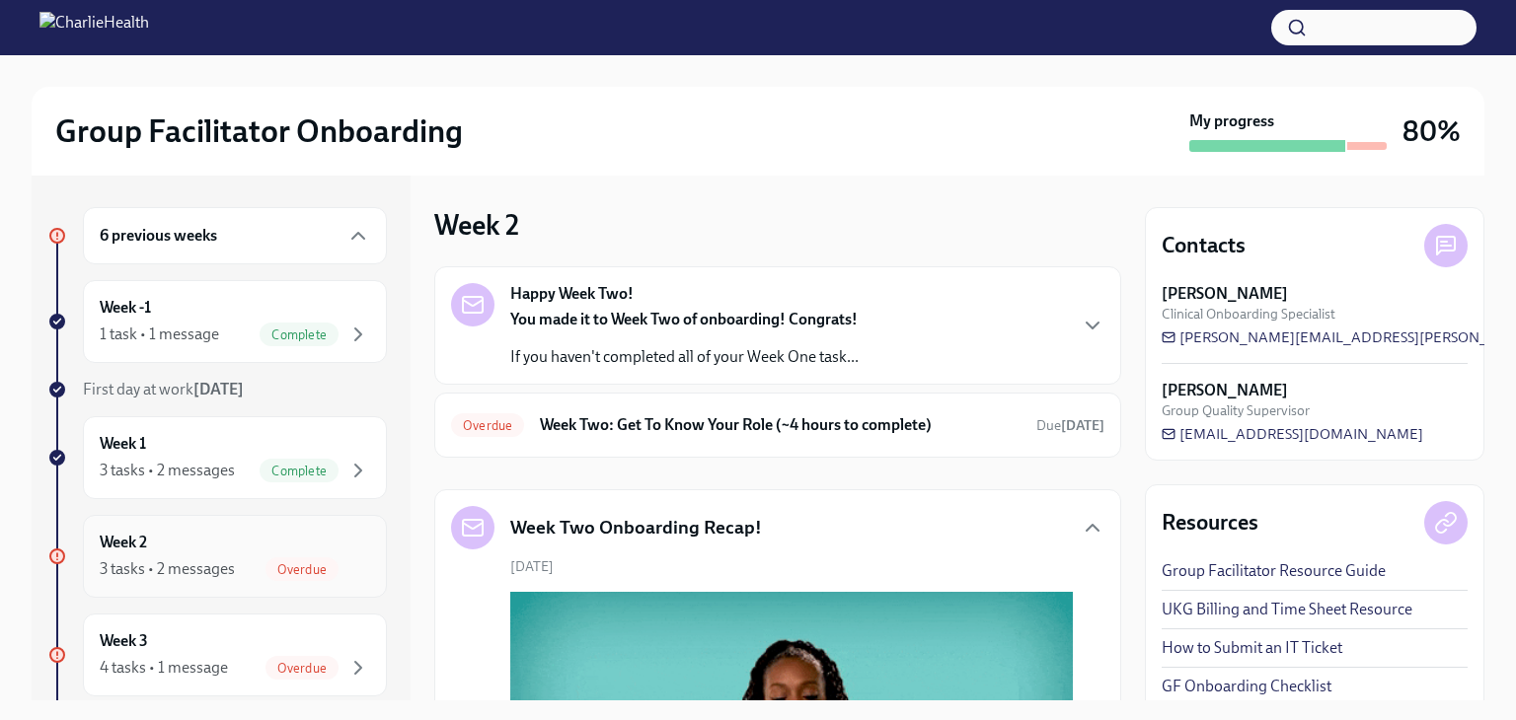
click at [230, 574] on div "3 tasks • 2 messages" at bounding box center [167, 570] width 135 height 22
